Goal: Task Accomplishment & Management: Complete application form

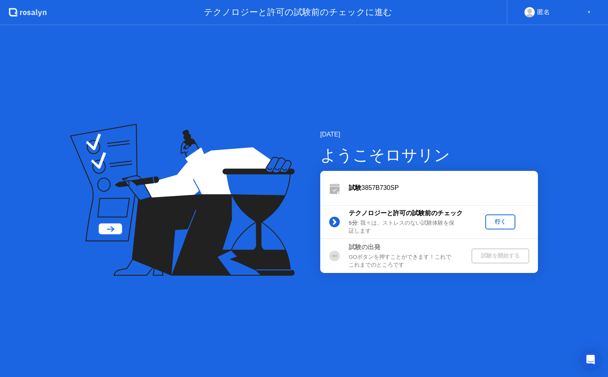
click at [502, 224] on div "行く" at bounding box center [501, 222] width 24 height 8
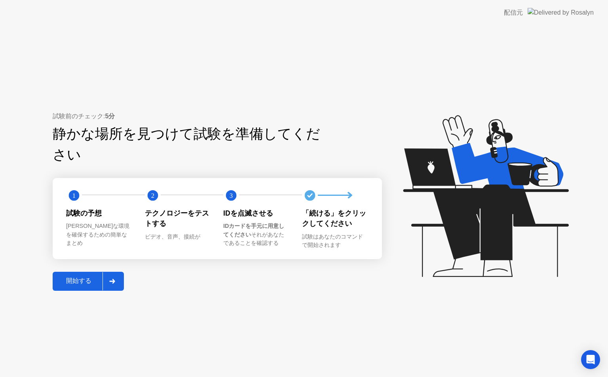
click at [83, 277] on div "開始する" at bounding box center [79, 281] width 48 height 8
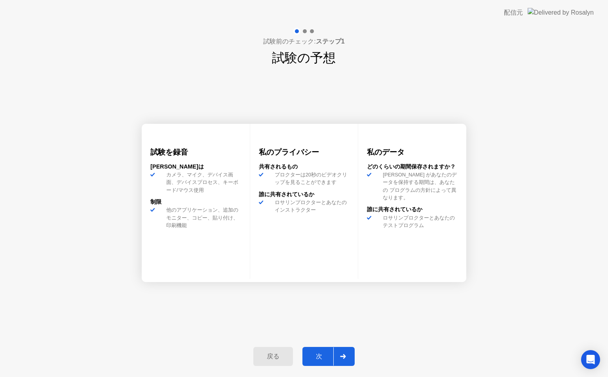
click at [322, 355] on div "次" at bounding box center [319, 357] width 29 height 8
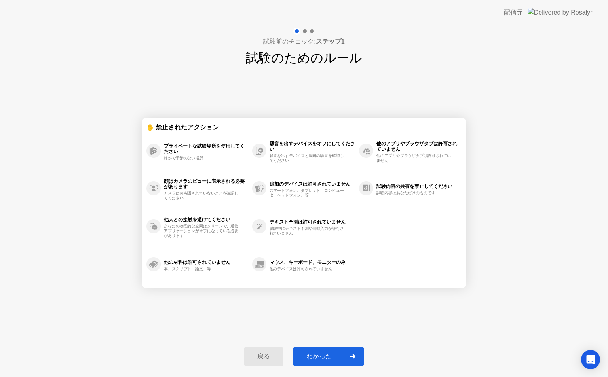
click at [322, 355] on div "わかった" at bounding box center [319, 357] width 48 height 8
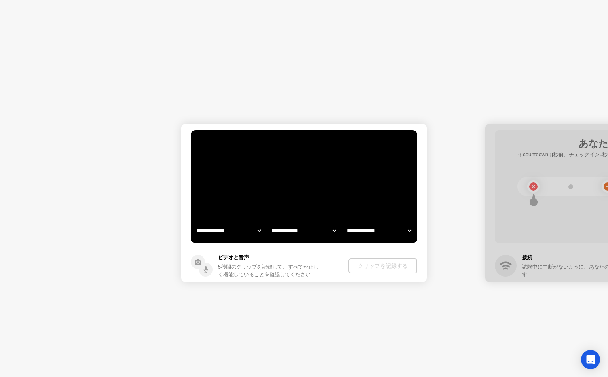
select select "**********"
select select "*******"
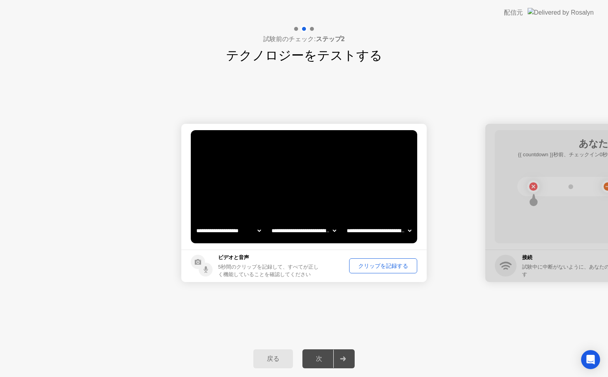
click at [376, 261] on button "クリップを記録する" at bounding box center [383, 266] width 68 height 15
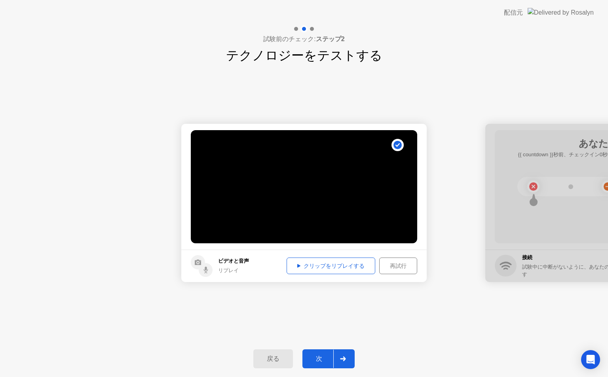
click at [322, 359] on div "次" at bounding box center [319, 359] width 29 height 8
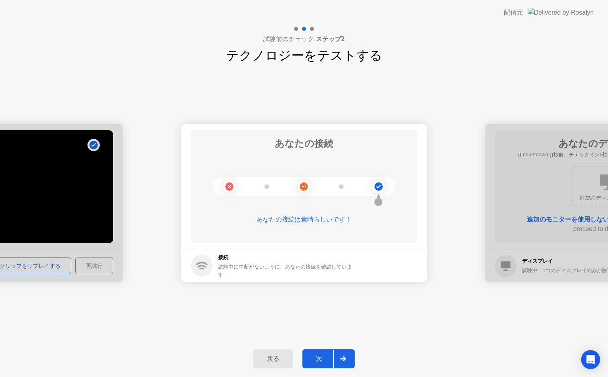
click at [322, 359] on div "次" at bounding box center [319, 359] width 29 height 8
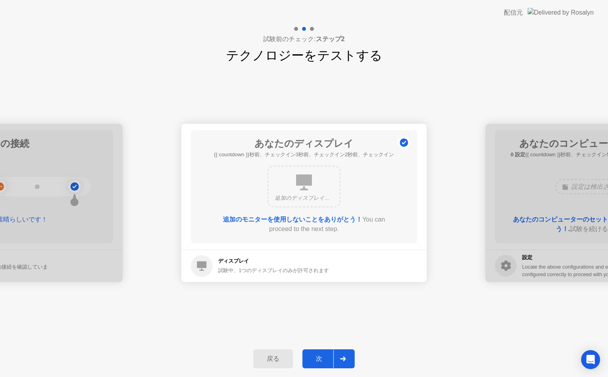
click at [322, 359] on div "次" at bounding box center [319, 359] width 29 height 8
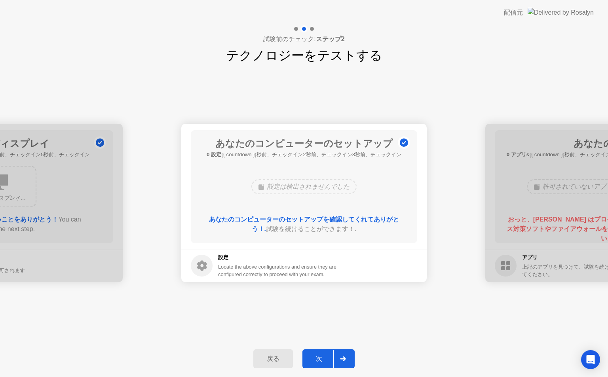
click at [322, 359] on div "次" at bounding box center [319, 359] width 29 height 8
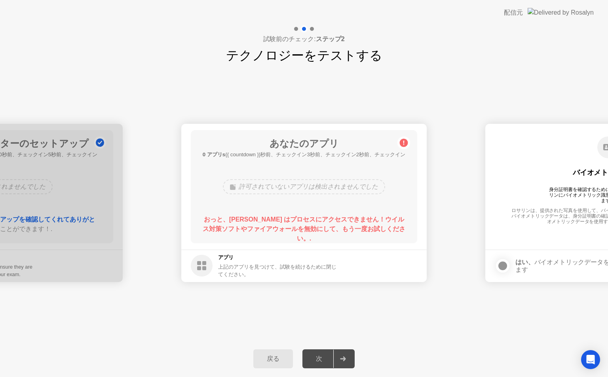
click at [263, 355] on div "戻る" at bounding box center [273, 359] width 35 height 8
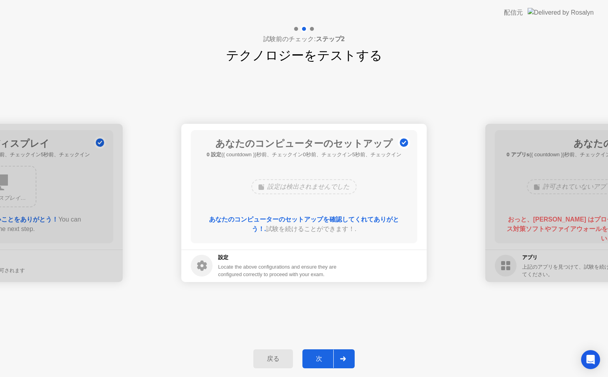
click at [317, 361] on div "次" at bounding box center [319, 359] width 29 height 8
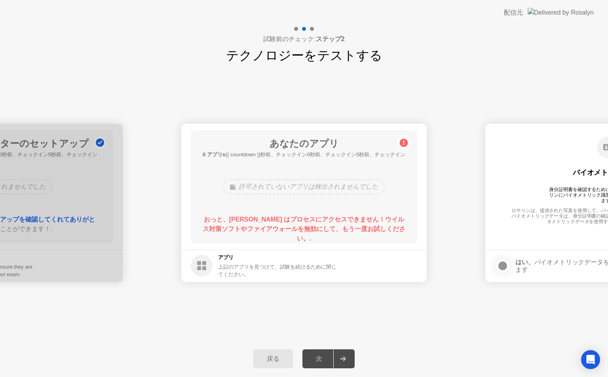
click at [406, 143] on circle at bounding box center [404, 143] width 8 height 8
click at [355, 220] on b "おっと、[PERSON_NAME] はプロセスにアクセスできません！ウイルス対策ソフトやファイアウォールを無効にして、もう一度お試しください。." at bounding box center [304, 229] width 203 height 26
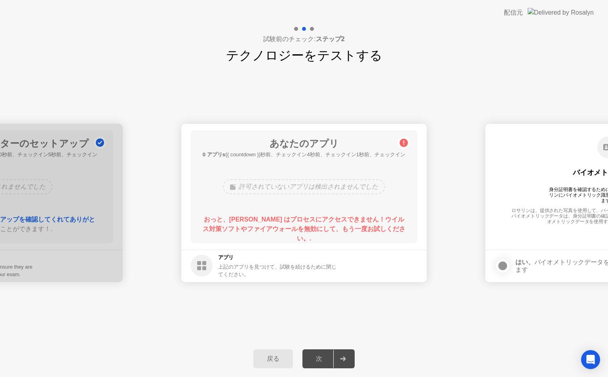
click at [355, 220] on b "おっと、[PERSON_NAME] はプロセスにアクセスできません！ウイルス対策ソフトやファイアウォールを無効にして、もう一度お試しください。." at bounding box center [304, 229] width 203 height 26
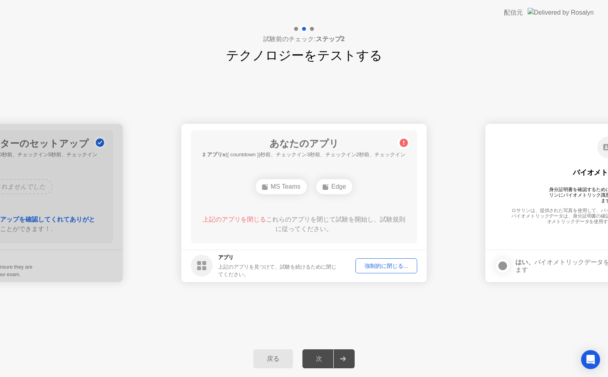
click at [373, 269] on div "強制的に閉じる..." at bounding box center [386, 267] width 56 height 8
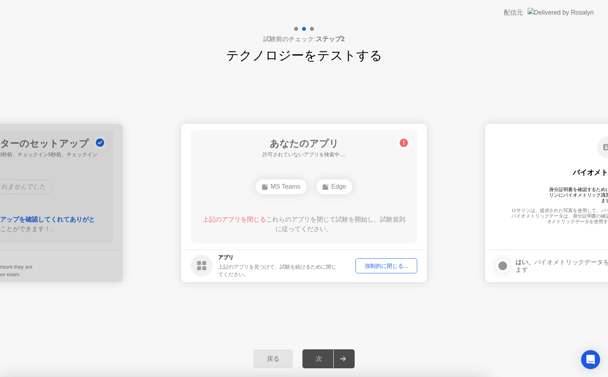
click at [274, 188] on div "MS Teams" at bounding box center [281, 186] width 51 height 15
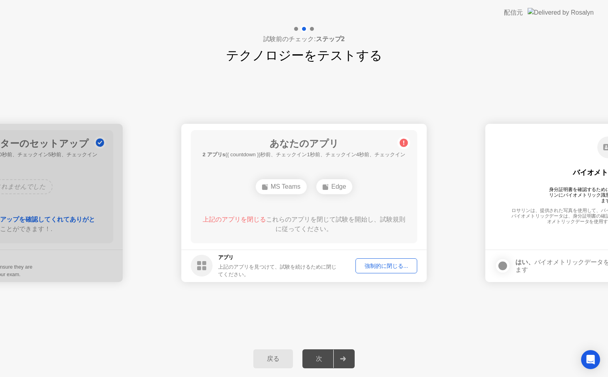
click at [376, 268] on div "強制的に閉じる..." at bounding box center [386, 267] width 56 height 8
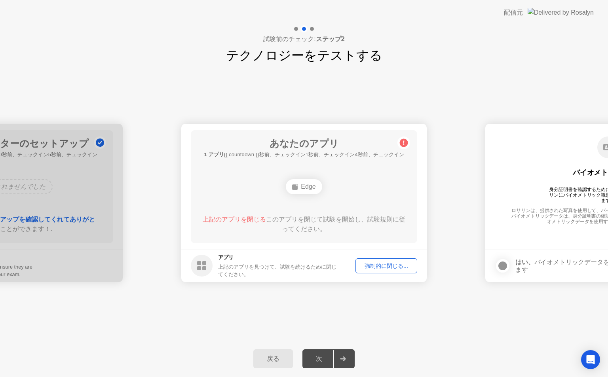
click at [381, 268] on div "強制的に閉じる..." at bounding box center [386, 267] width 56 height 8
click at [381, 267] on div "強制的に閉じる..." at bounding box center [386, 267] width 56 height 8
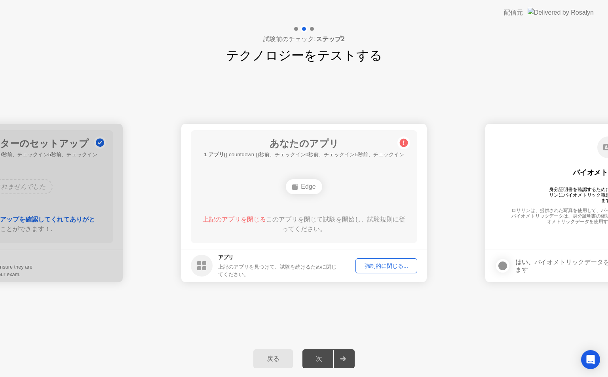
click at [402, 145] on circle at bounding box center [404, 143] width 8 height 8
click at [299, 188] on icon at bounding box center [295, 187] width 6 height 6
click at [379, 270] on div "強制的に閉じる..." at bounding box center [386, 267] width 56 height 8
click at [285, 364] on button "戻る" at bounding box center [273, 359] width 40 height 19
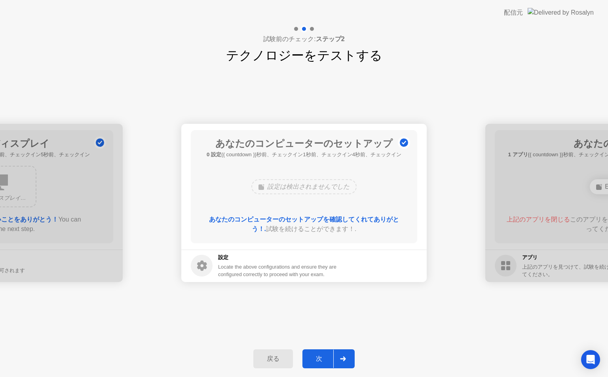
click at [318, 359] on div "次" at bounding box center [319, 359] width 29 height 8
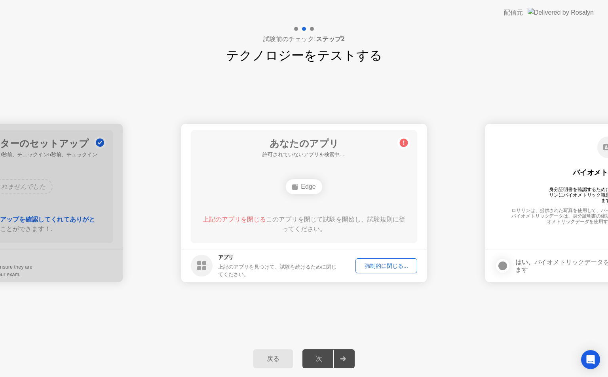
click at [400, 267] on div "強制的に閉じる..." at bounding box center [386, 267] width 56 height 8
drag, startPoint x: 340, startPoint y: 233, endPoint x: 328, endPoint y: 204, distance: 31.6
drag, startPoint x: 294, startPoint y: 207, endPoint x: 296, endPoint y: 185, distance: 22.3
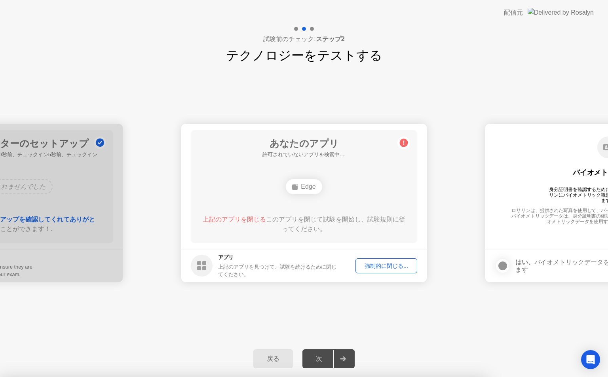
click at [406, 377] on div at bounding box center [304, 377] width 608 height 0
click at [398, 267] on div "強制的に閉じる..." at bounding box center [386, 267] width 56 height 8
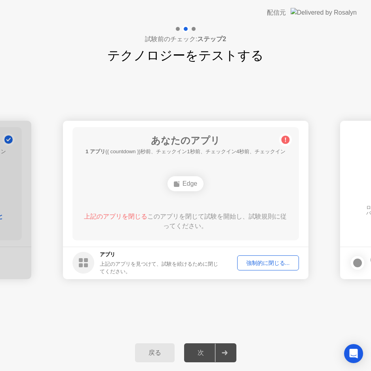
click at [155, 349] on div "戻る" at bounding box center [154, 353] width 35 height 8
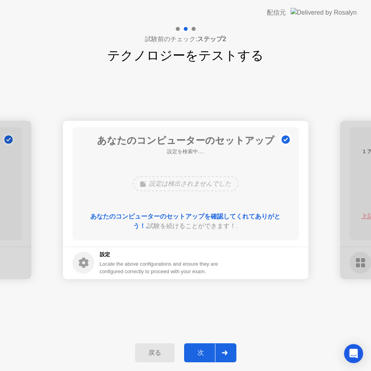
click at [155, 349] on div "戻る" at bounding box center [154, 353] width 35 height 8
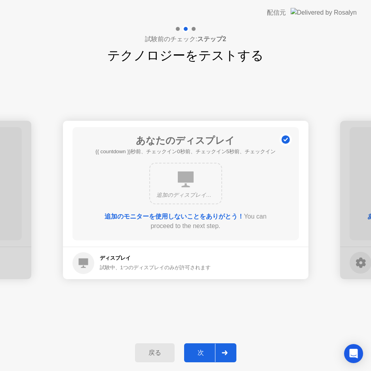
click at [155, 350] on div "戻る" at bounding box center [154, 353] width 35 height 8
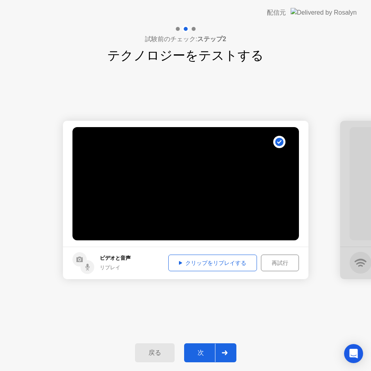
click at [155, 350] on div "戻る" at bounding box center [154, 353] width 35 height 8
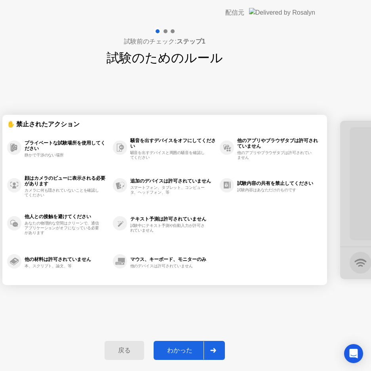
click at [142, 350] on div "戻る" at bounding box center [124, 351] width 35 height 8
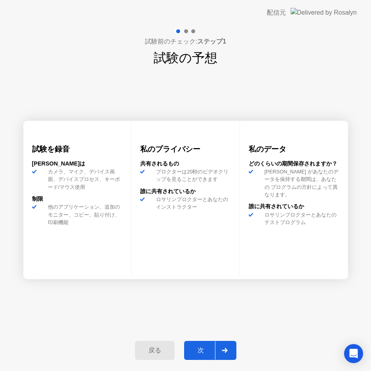
click at [194, 347] on div "次" at bounding box center [201, 351] width 29 height 8
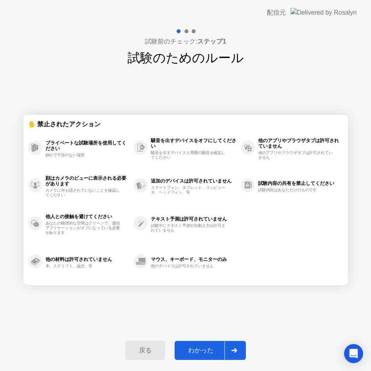
click at [194, 349] on div "わかった" at bounding box center [201, 351] width 48 height 8
select select "**********"
select select "*******"
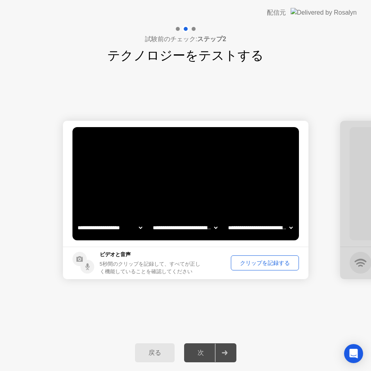
click at [249, 261] on div "クリップを記録する" at bounding box center [265, 263] width 63 height 8
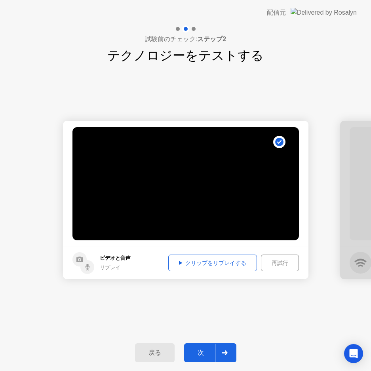
click at [201, 356] on div "次" at bounding box center [201, 353] width 29 height 8
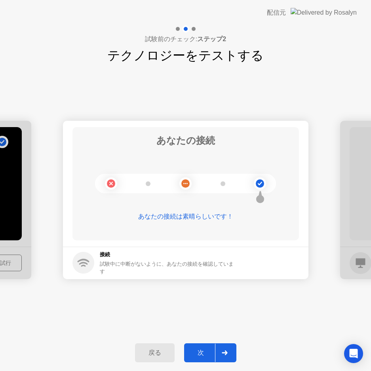
click at [201, 354] on div "次" at bounding box center [201, 353] width 29 height 8
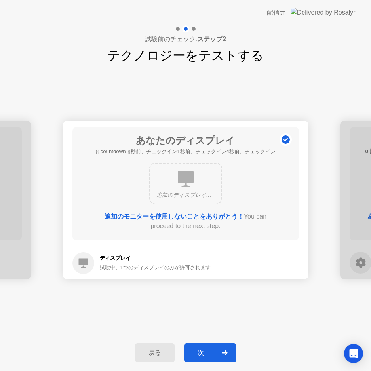
click at [201, 354] on div "次" at bounding box center [201, 353] width 29 height 8
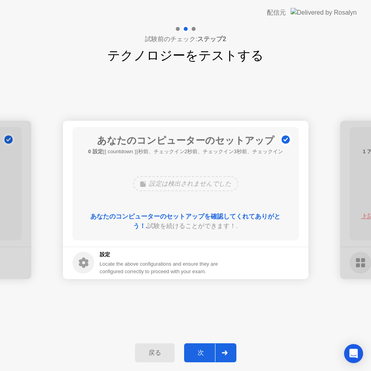
click at [201, 354] on div "次" at bounding box center [201, 353] width 29 height 8
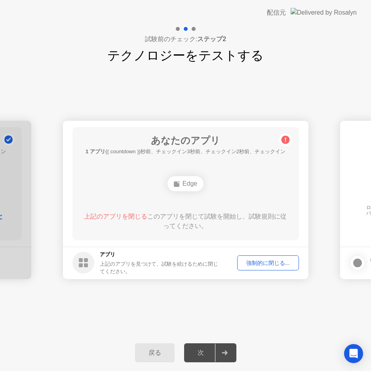
click at [262, 263] on div "強制的に閉じる..." at bounding box center [268, 263] width 56 height 8
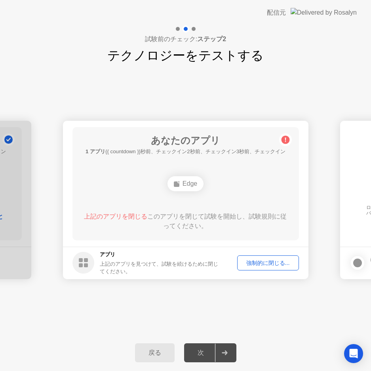
click at [269, 264] on div "強制的に閉じる..." at bounding box center [268, 263] width 56 height 8
click at [157, 358] on button "戻る" at bounding box center [155, 352] width 40 height 19
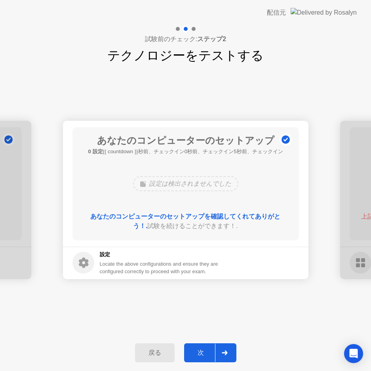
click at [157, 358] on button "戻る" at bounding box center [155, 352] width 40 height 19
